Goal: Register for event/course

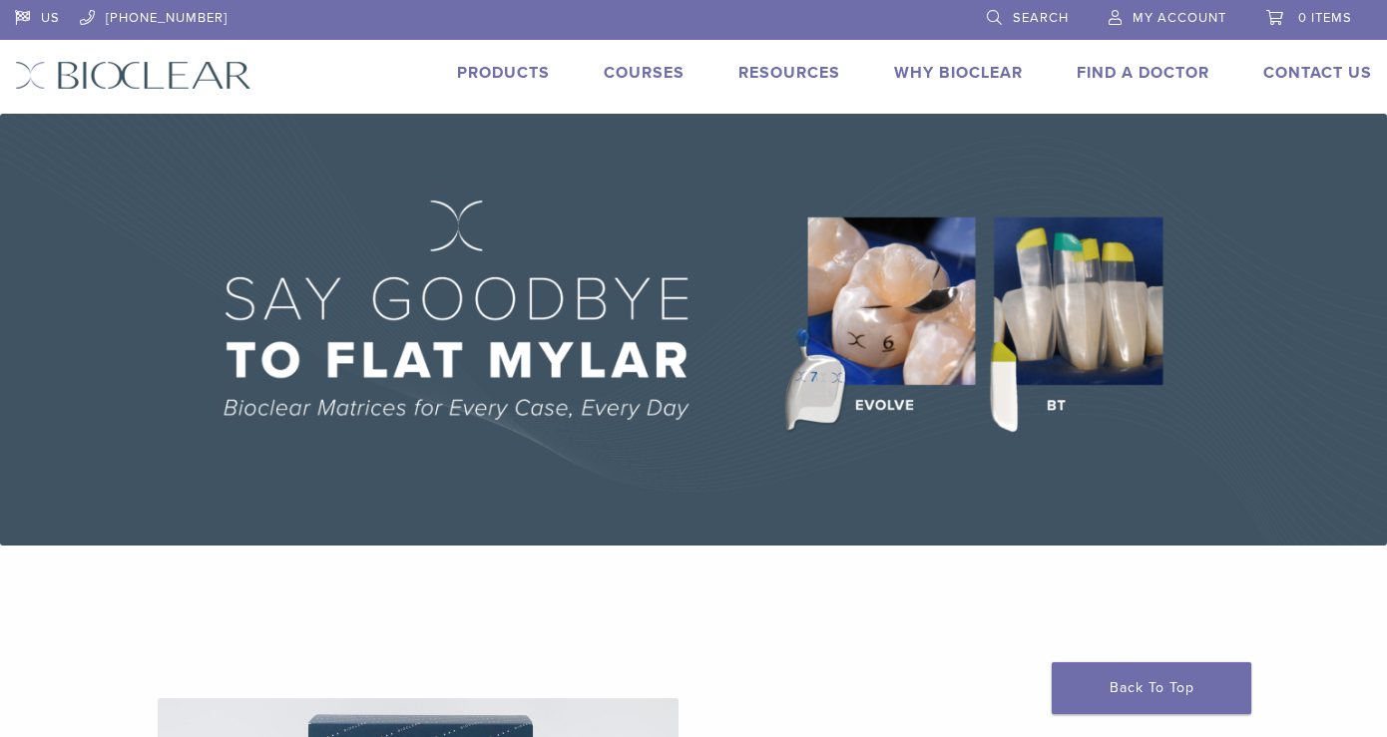
click at [652, 74] on link "Courses" at bounding box center [644, 73] width 81 height 20
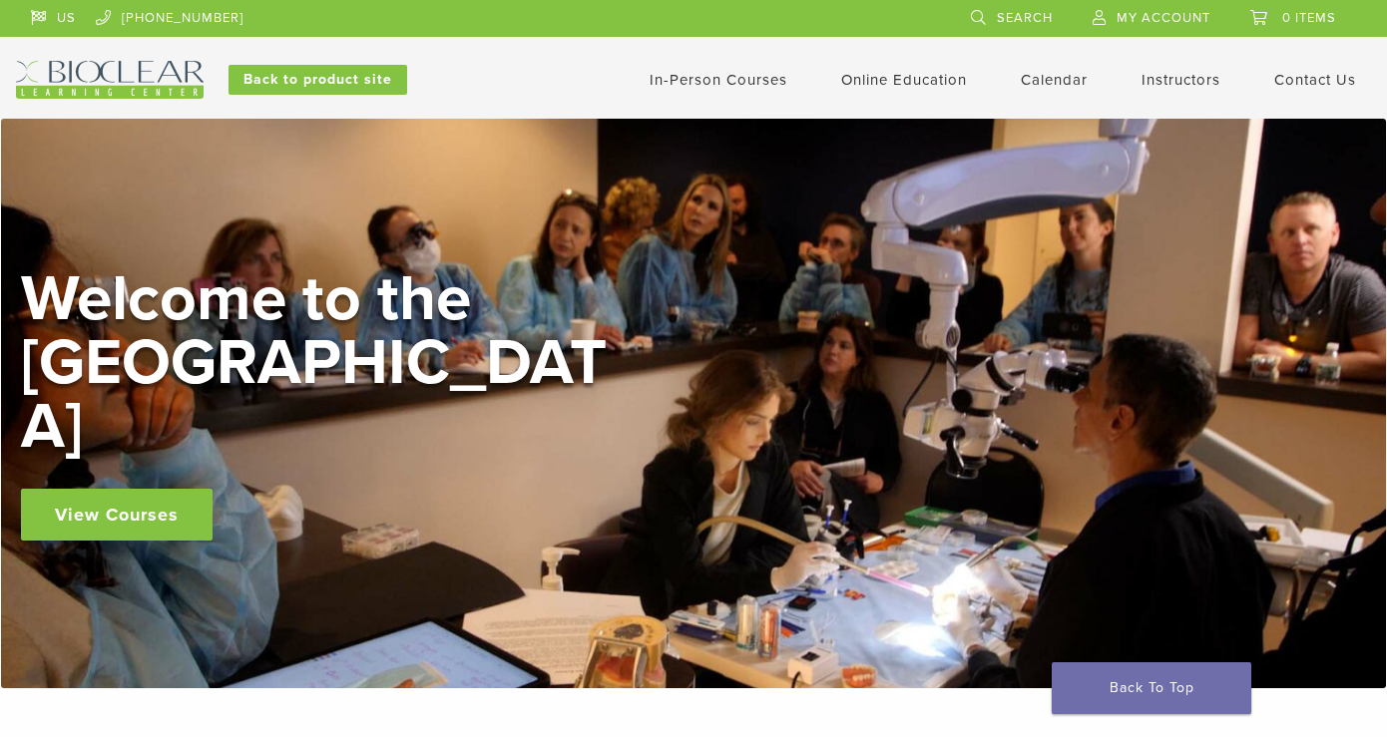
click at [123, 498] on link "View Courses" at bounding box center [117, 515] width 192 height 52
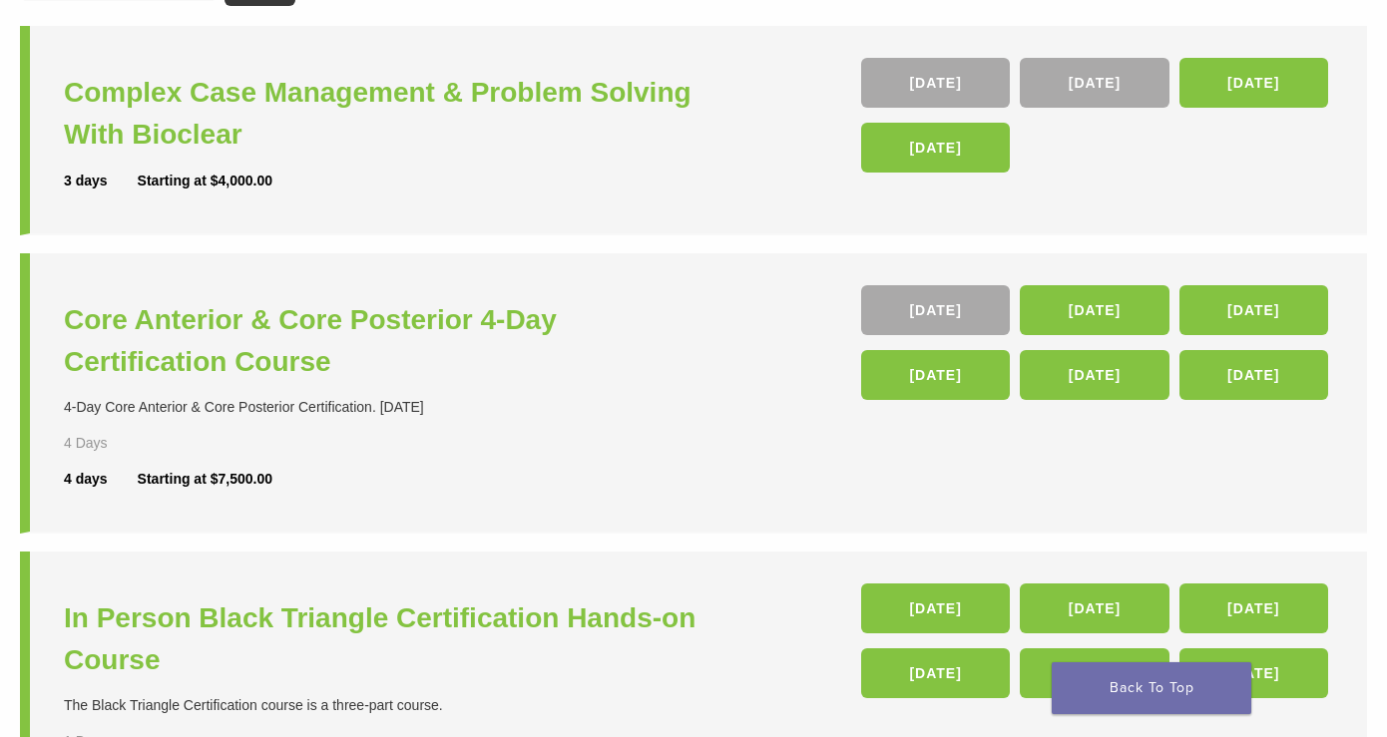
scroll to position [581, 0]
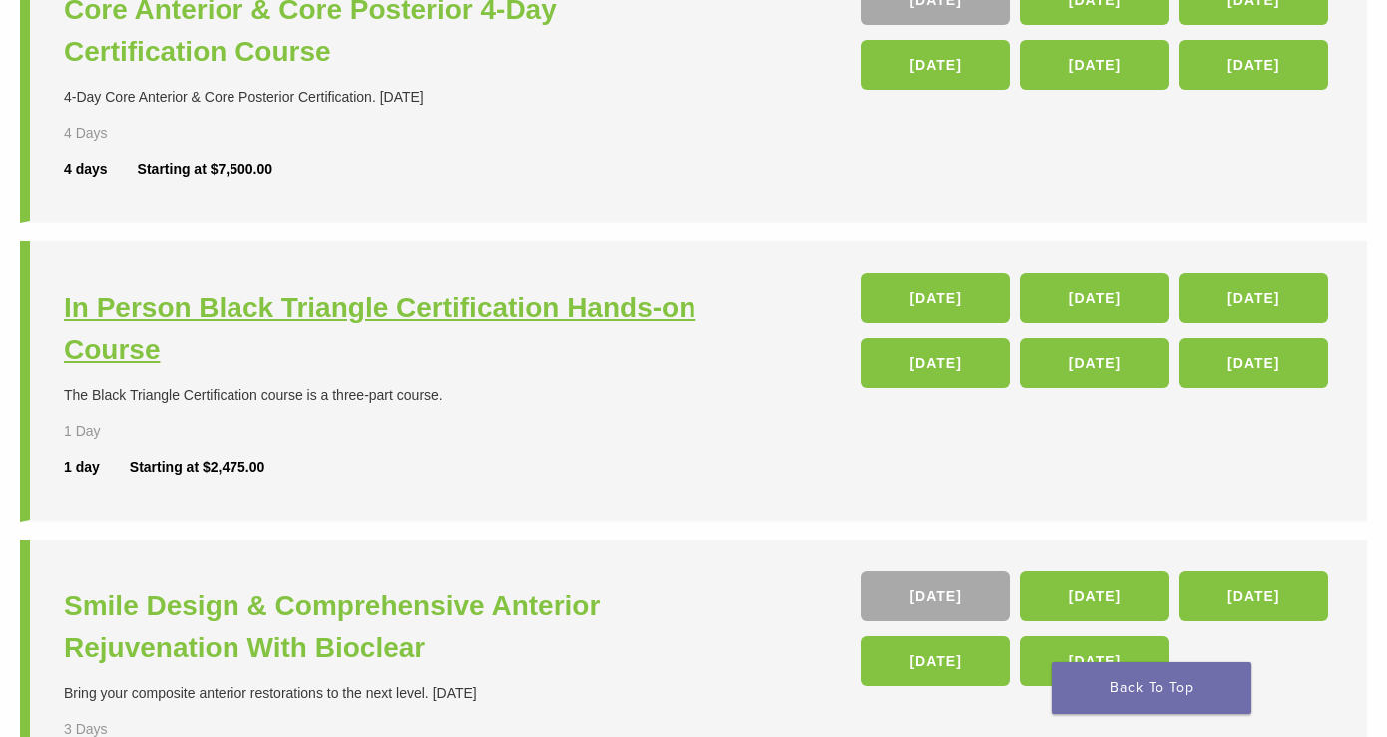
click at [398, 319] on h3 "In Person Black Triangle Certification Hands-on Course" at bounding box center [381, 329] width 634 height 84
